Goal: Information Seeking & Learning: Learn about a topic

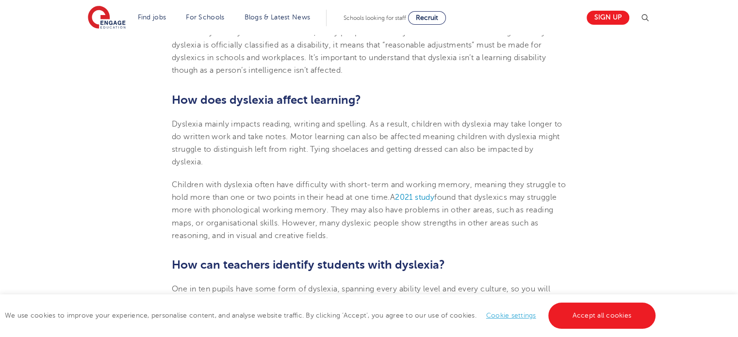
scroll to position [701, 0]
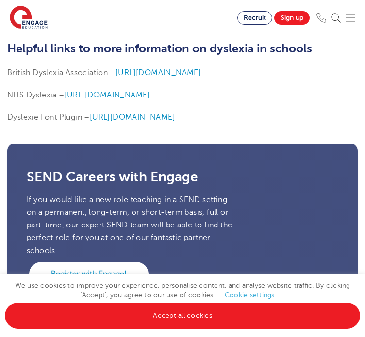
scroll to position [2641, 0]
